Goal: Transaction & Acquisition: Purchase product/service

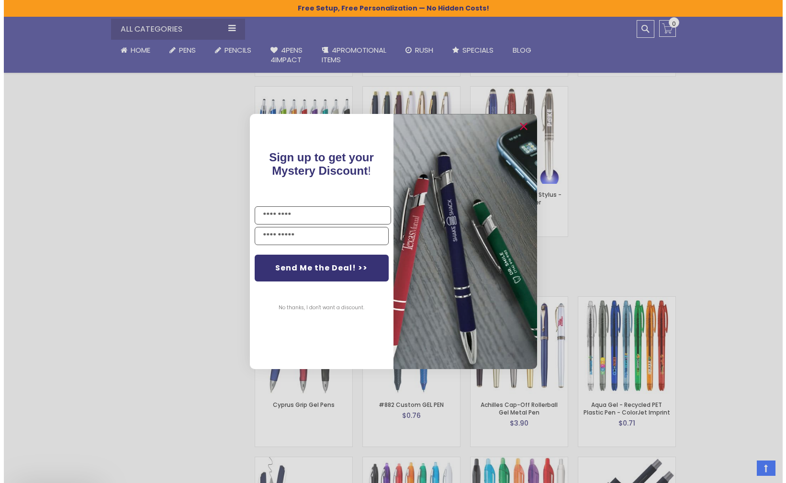
scroll to position [1628, 0]
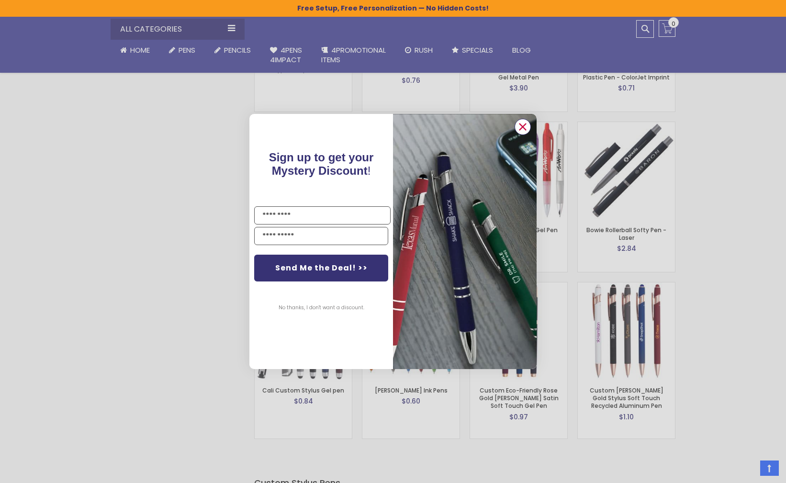
click at [523, 127] on icon "Close dialog" at bounding box center [523, 127] width 6 height 6
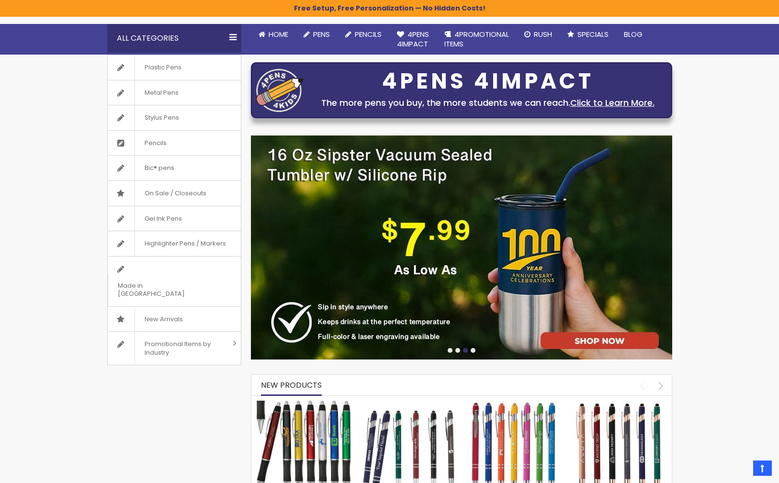
scroll to position [46, 0]
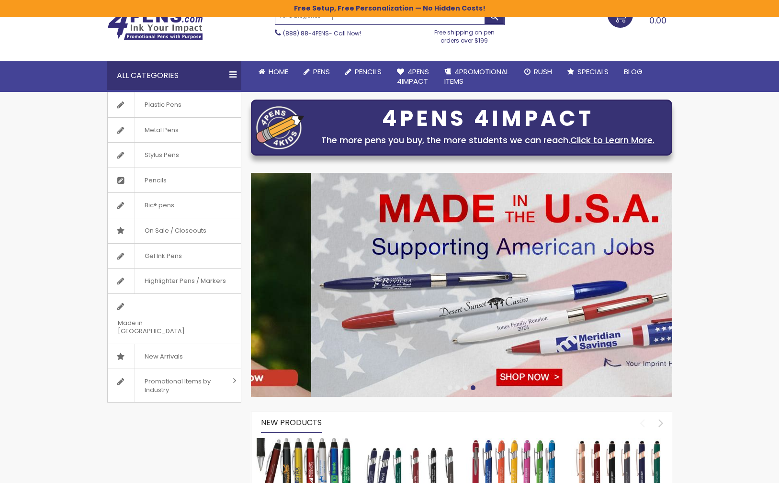
drag, startPoint x: 324, startPoint y: 252, endPoint x: 475, endPoint y: 256, distance: 150.9
click at [468, 256] on img at bounding box center [521, 285] width 421 height 224
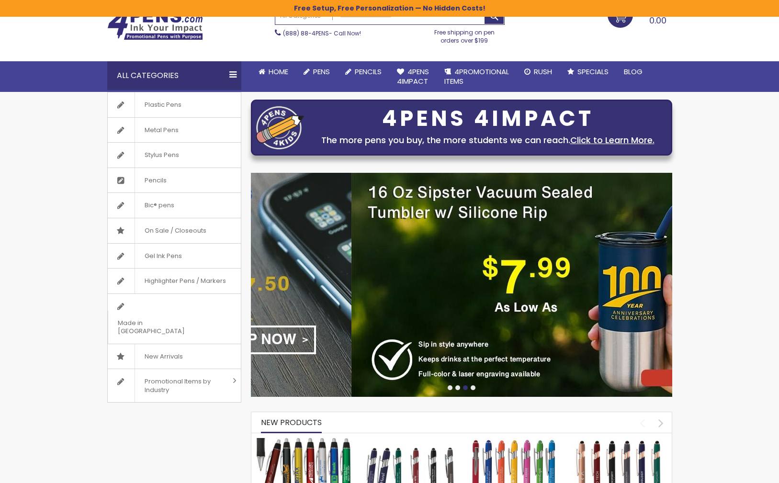
drag, startPoint x: 360, startPoint y: 251, endPoint x: 474, endPoint y: 253, distance: 113.5
click at [539, 253] on img at bounding box center [561, 285] width 421 height 224
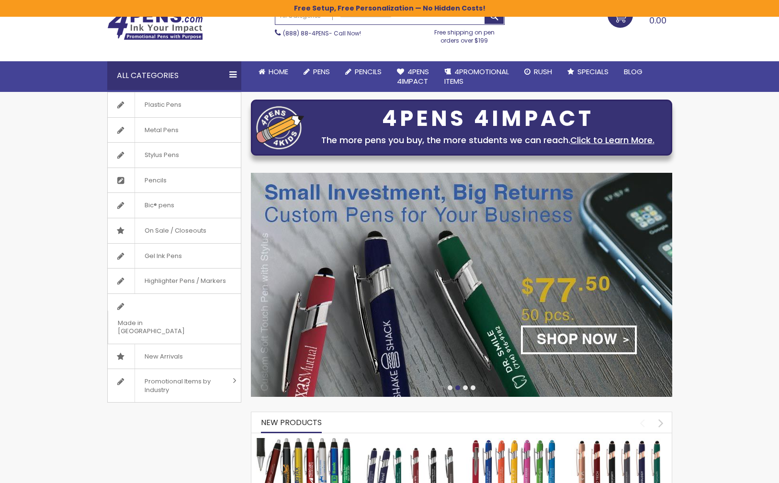
drag, startPoint x: 361, startPoint y: 246, endPoint x: 535, endPoint y: 249, distance: 173.8
click at [528, 249] on img at bounding box center [461, 285] width 421 height 224
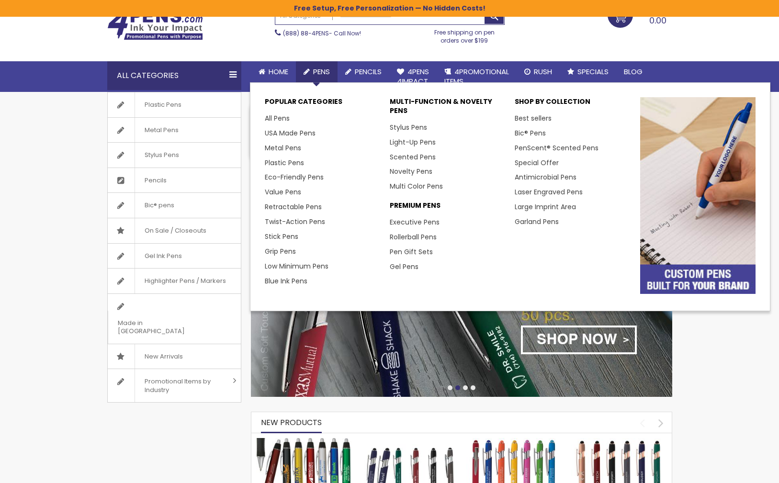
click at [320, 69] on span "Pens" at bounding box center [321, 72] width 17 height 10
